Goal: Navigation & Orientation: Find specific page/section

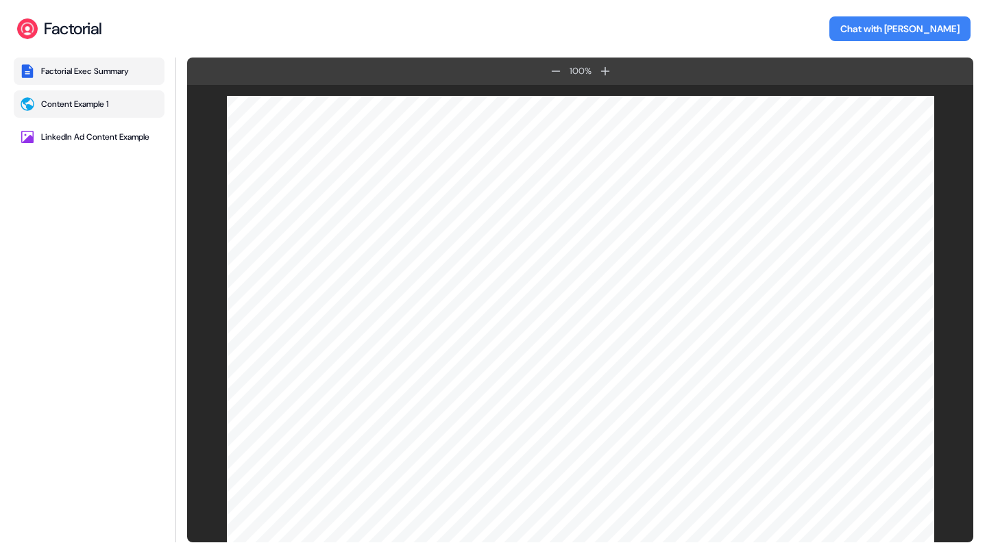
click at [106, 105] on div "Content Example 1" at bounding box center [74, 104] width 67 height 11
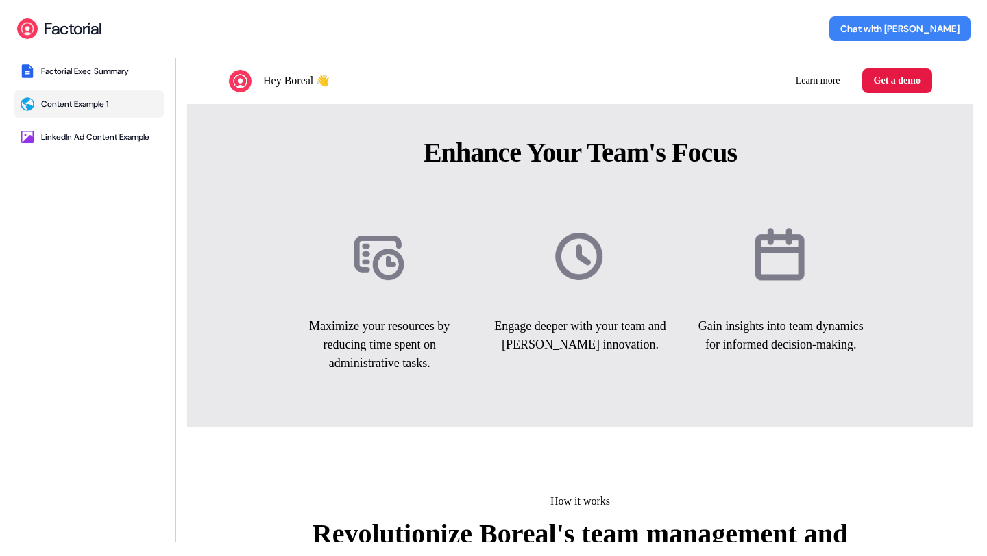
scroll to position [602, 0]
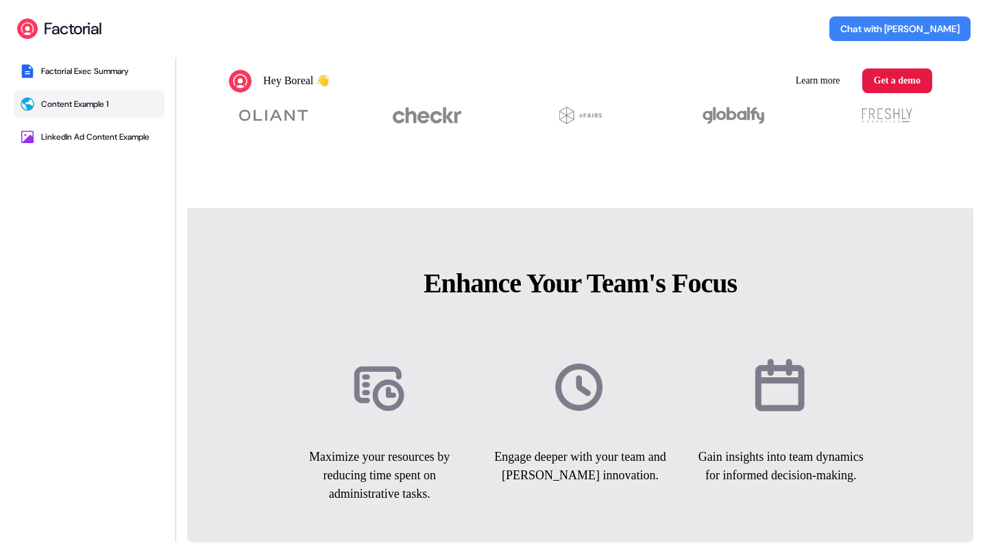
click at [107, 105] on div "Content Example 1" at bounding box center [74, 104] width 67 height 11
click at [90, 75] on div "Factorial Exec Summary" at bounding box center [85, 71] width 88 height 11
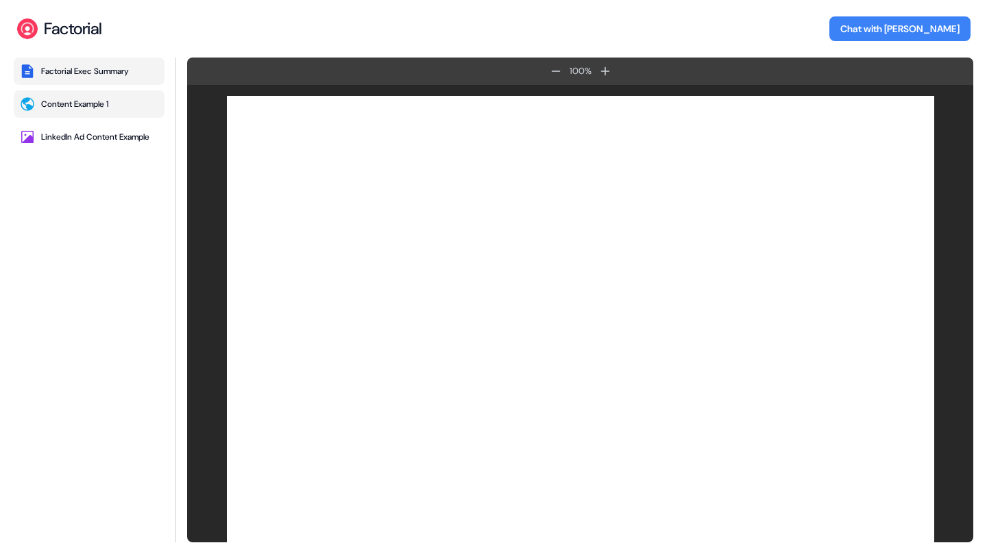
click at [90, 114] on button "Content Example 1" at bounding box center [89, 103] width 151 height 27
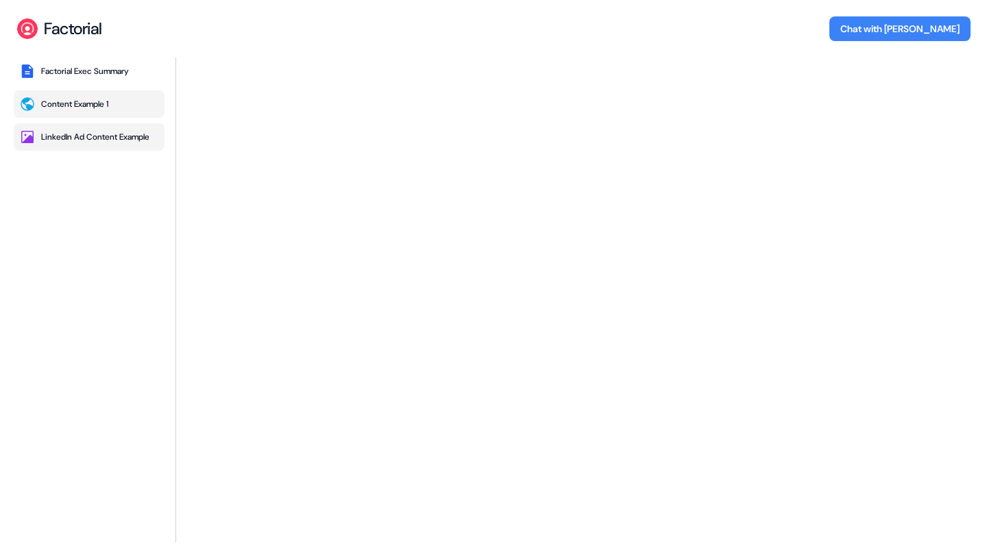
click at [91, 132] on div "LinkedIn Ad Content Example" at bounding box center [95, 137] width 108 height 11
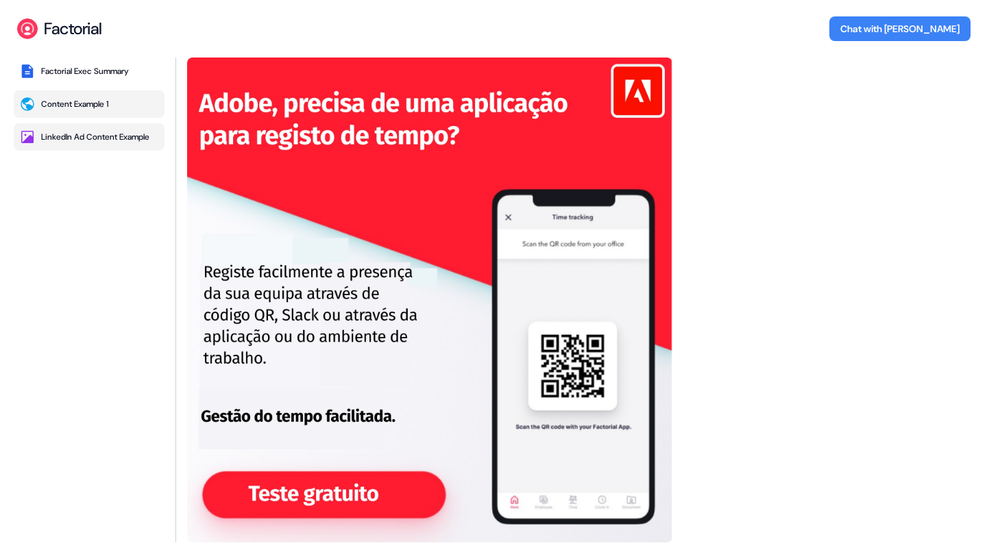
click at [80, 103] on div "Content Example 1" at bounding box center [74, 104] width 67 height 11
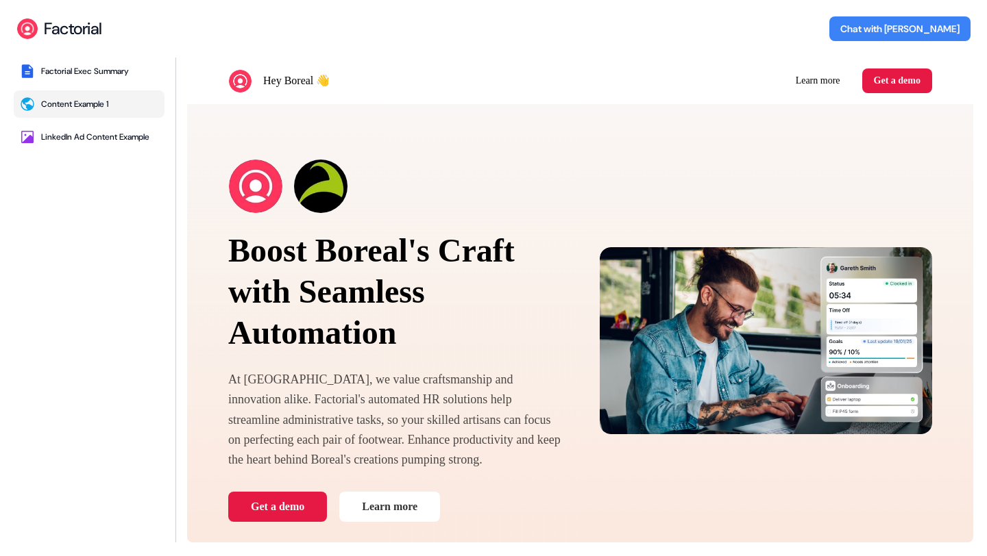
scroll to position [0, 0]
